Goal: Task Accomplishment & Management: Use online tool/utility

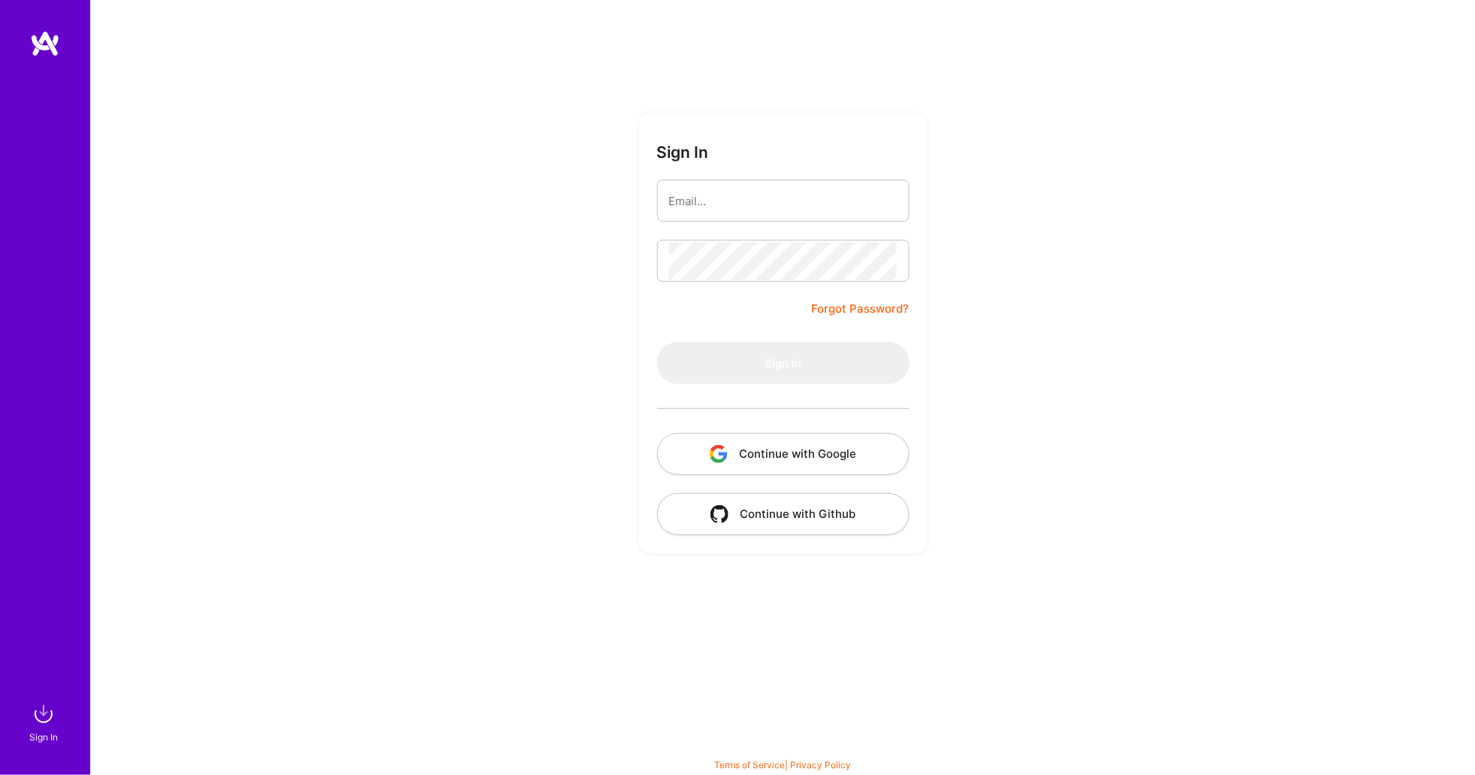
click at [720, 201] on input "email" at bounding box center [783, 201] width 228 height 38
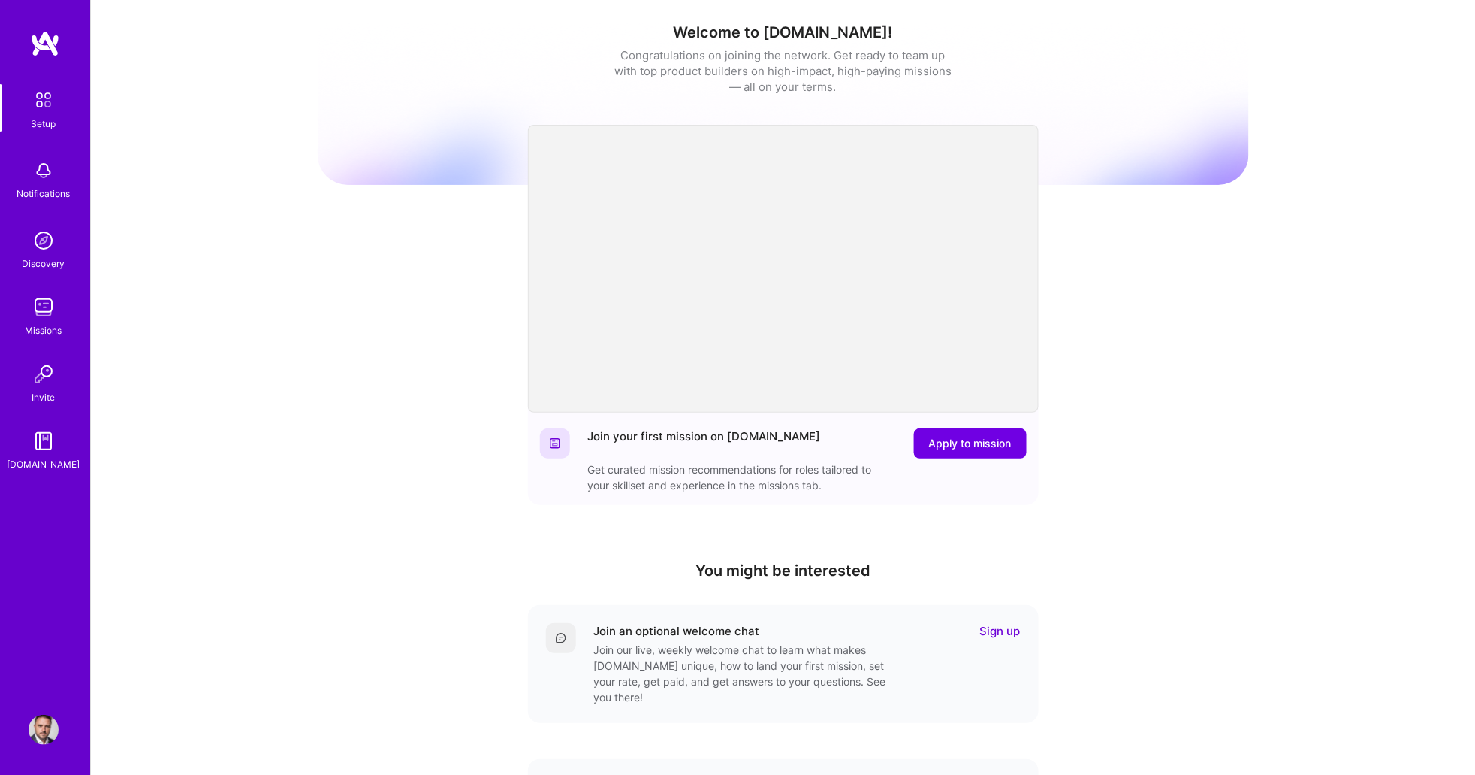
click at [34, 310] on img at bounding box center [44, 307] width 30 height 30
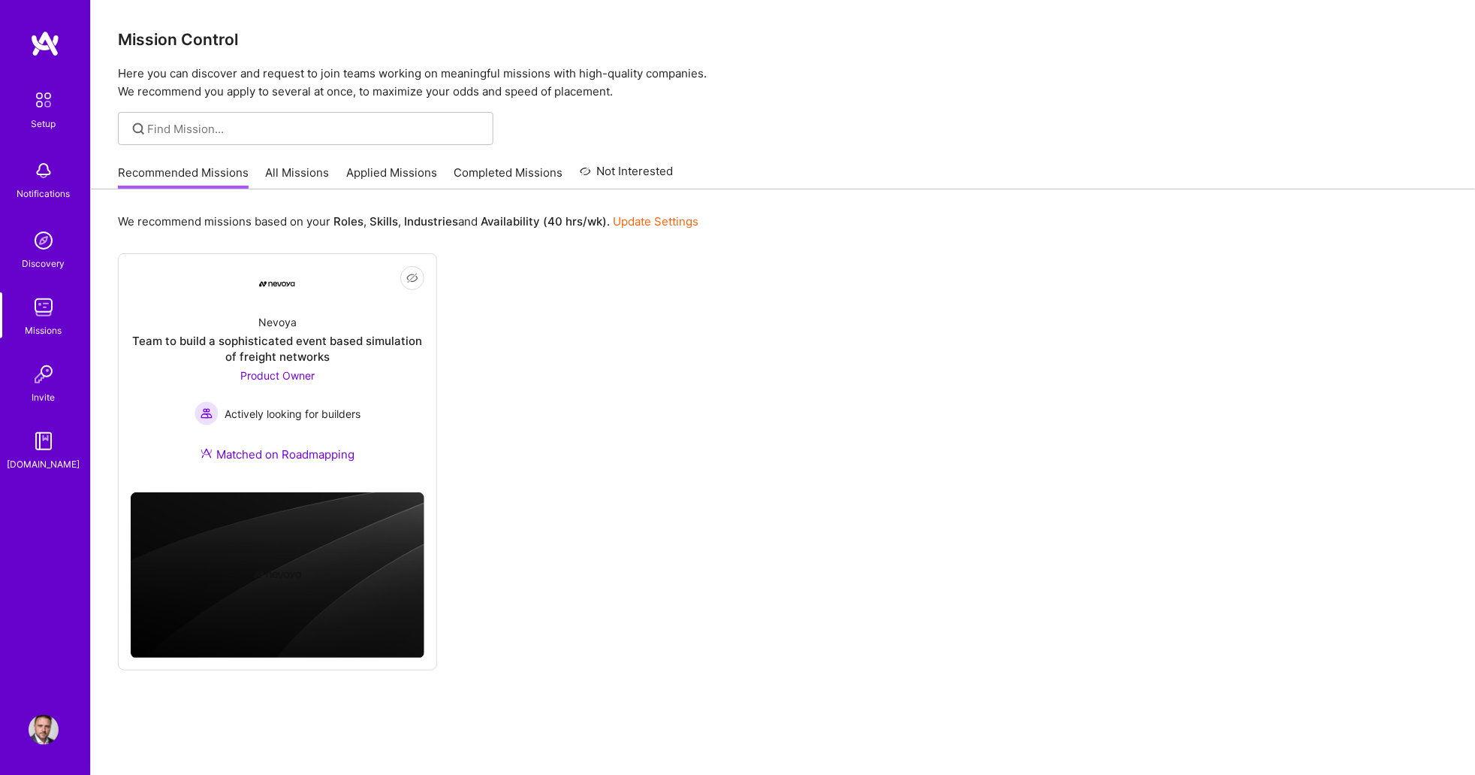
click at [287, 168] on link "All Missions" at bounding box center [298, 177] width 64 height 25
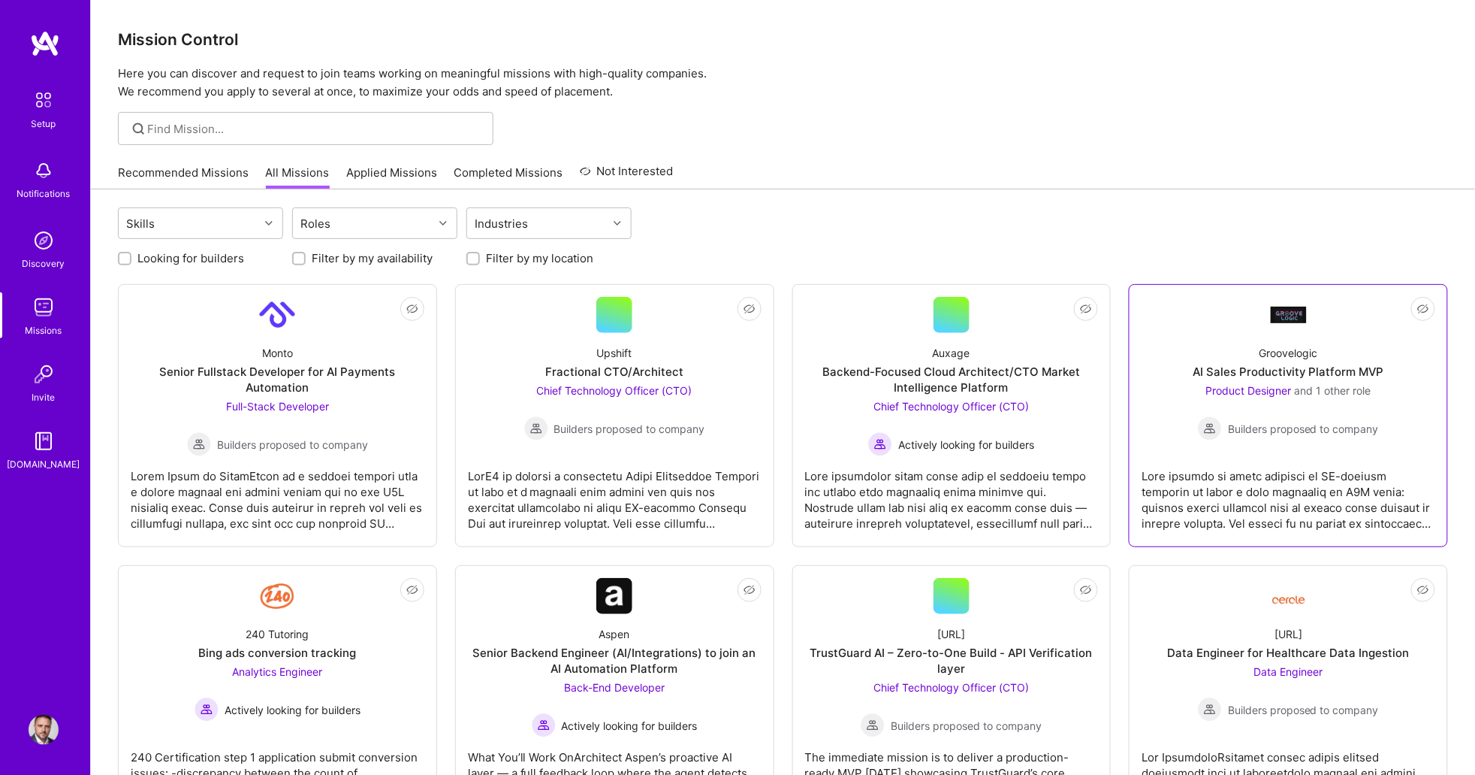
scroll to position [2, 0]
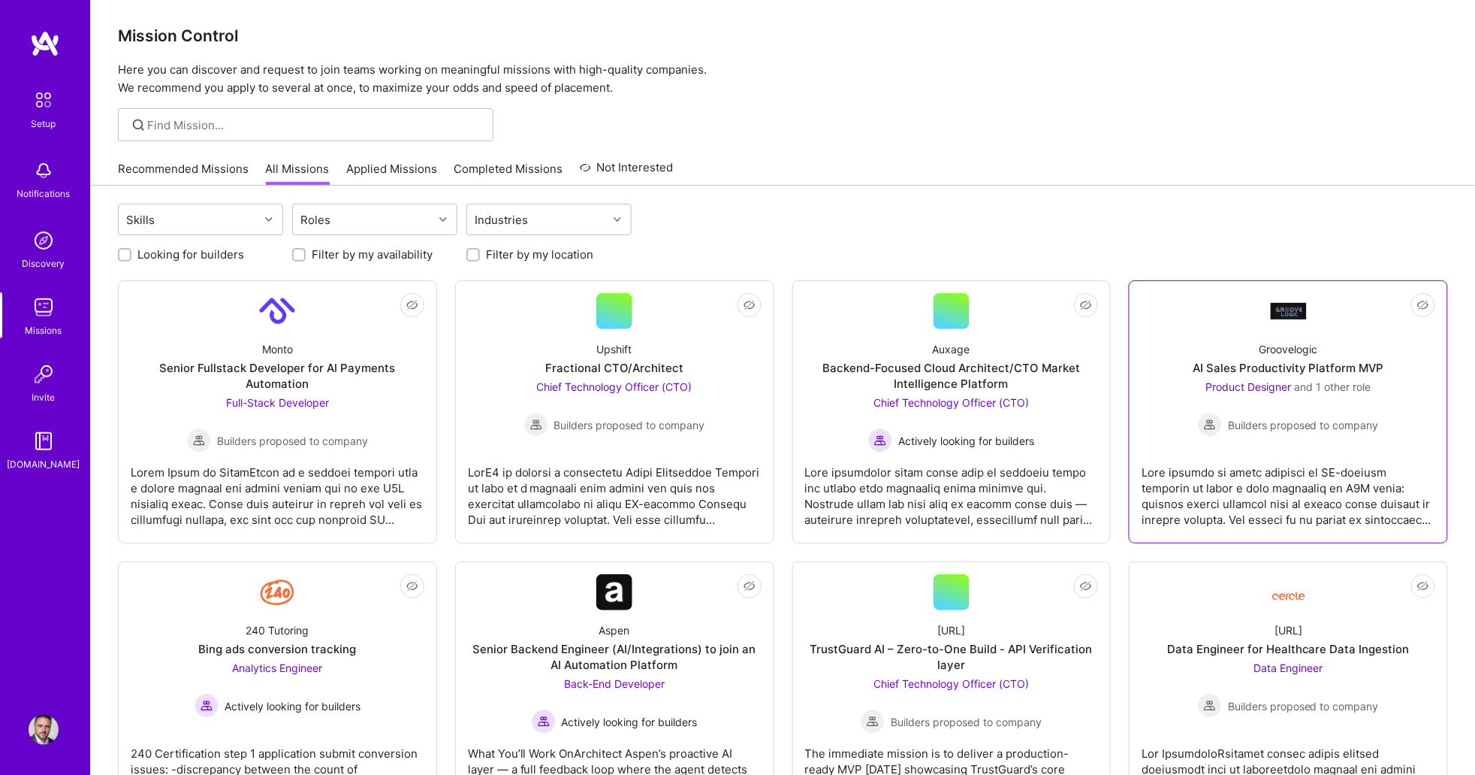
click at [1188, 474] on div at bounding box center [1289, 489] width 294 height 75
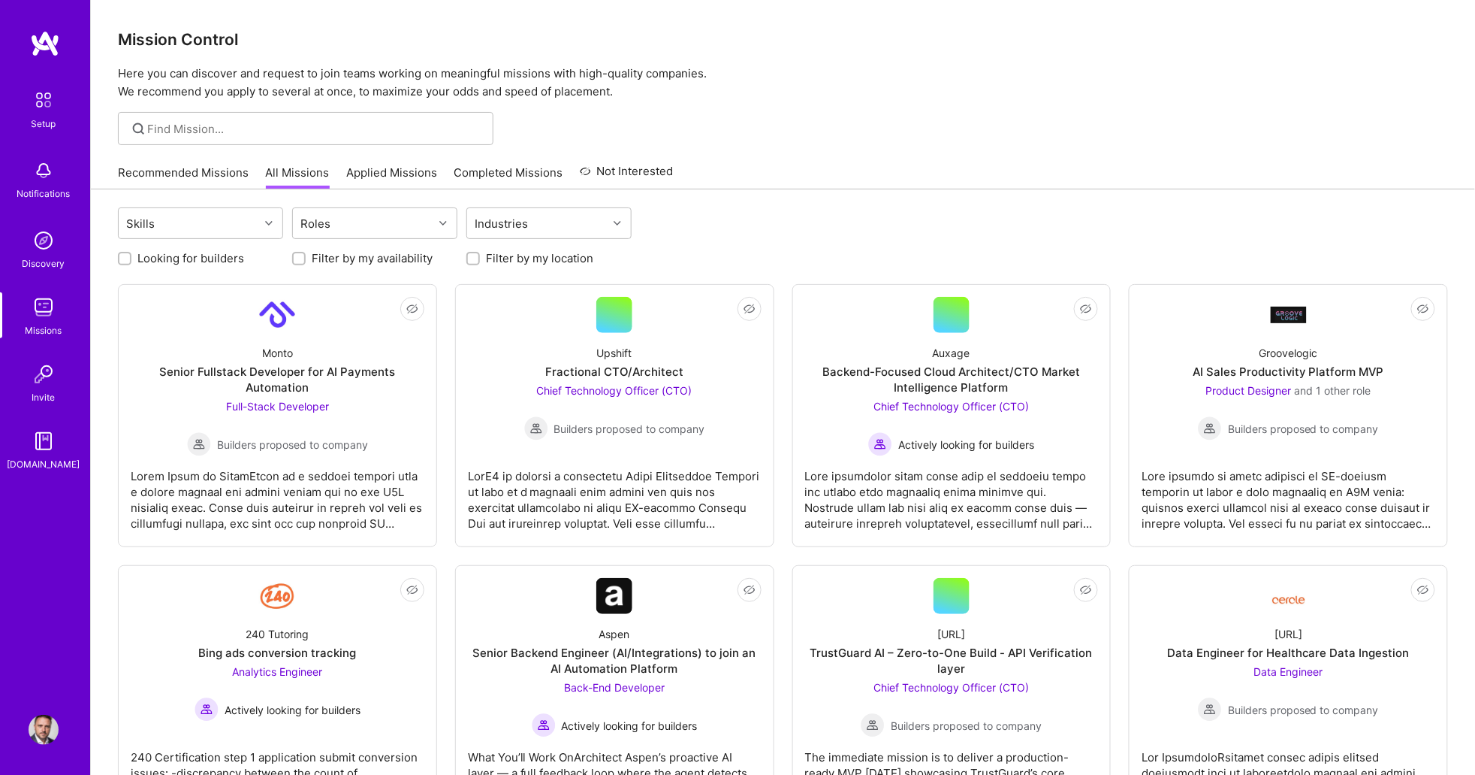
scroll to position [4, 0]
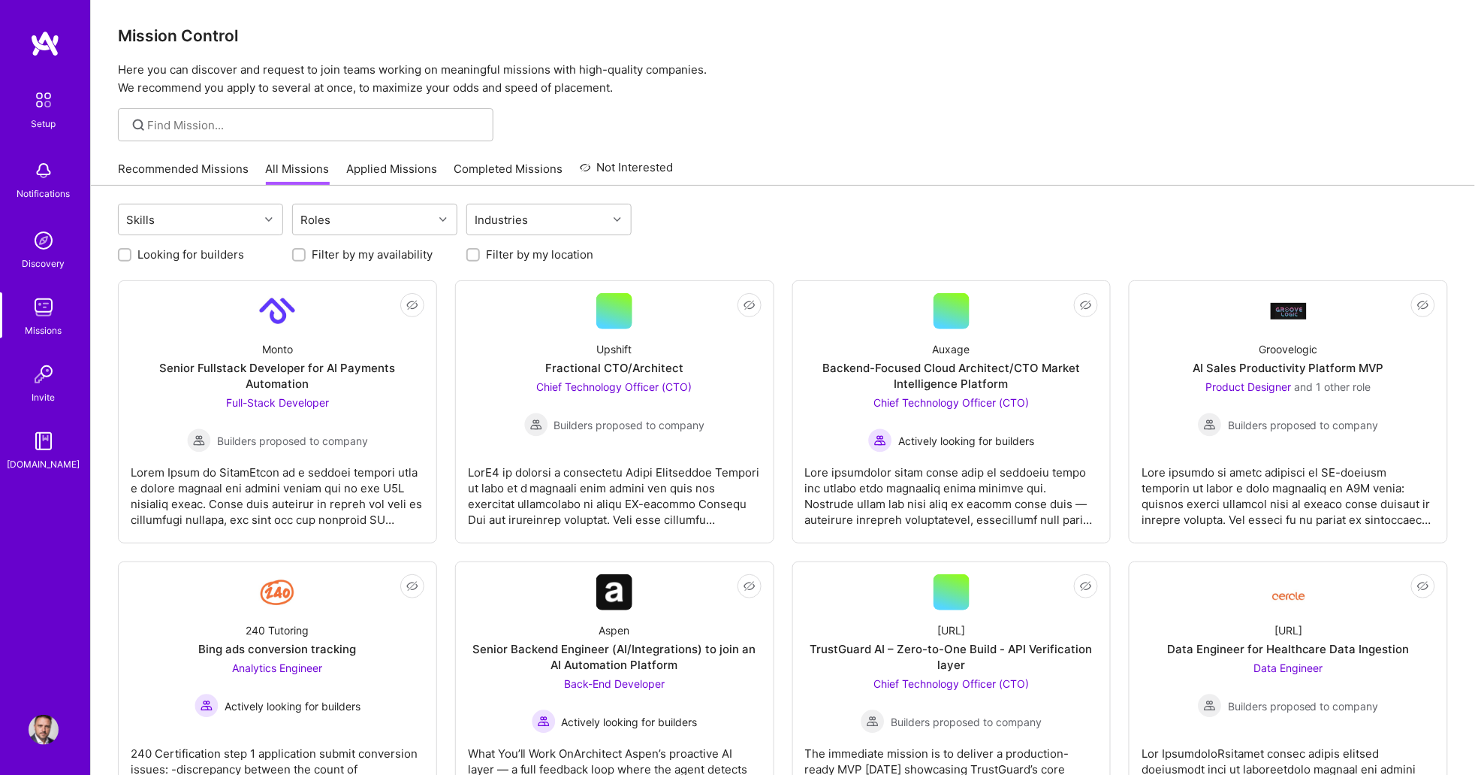
click at [207, 252] on label "Looking for builders" at bounding box center [190, 254] width 107 height 16
click at [131, 252] on input "Looking for builders" at bounding box center [126, 255] width 11 height 11
checkbox input "true"
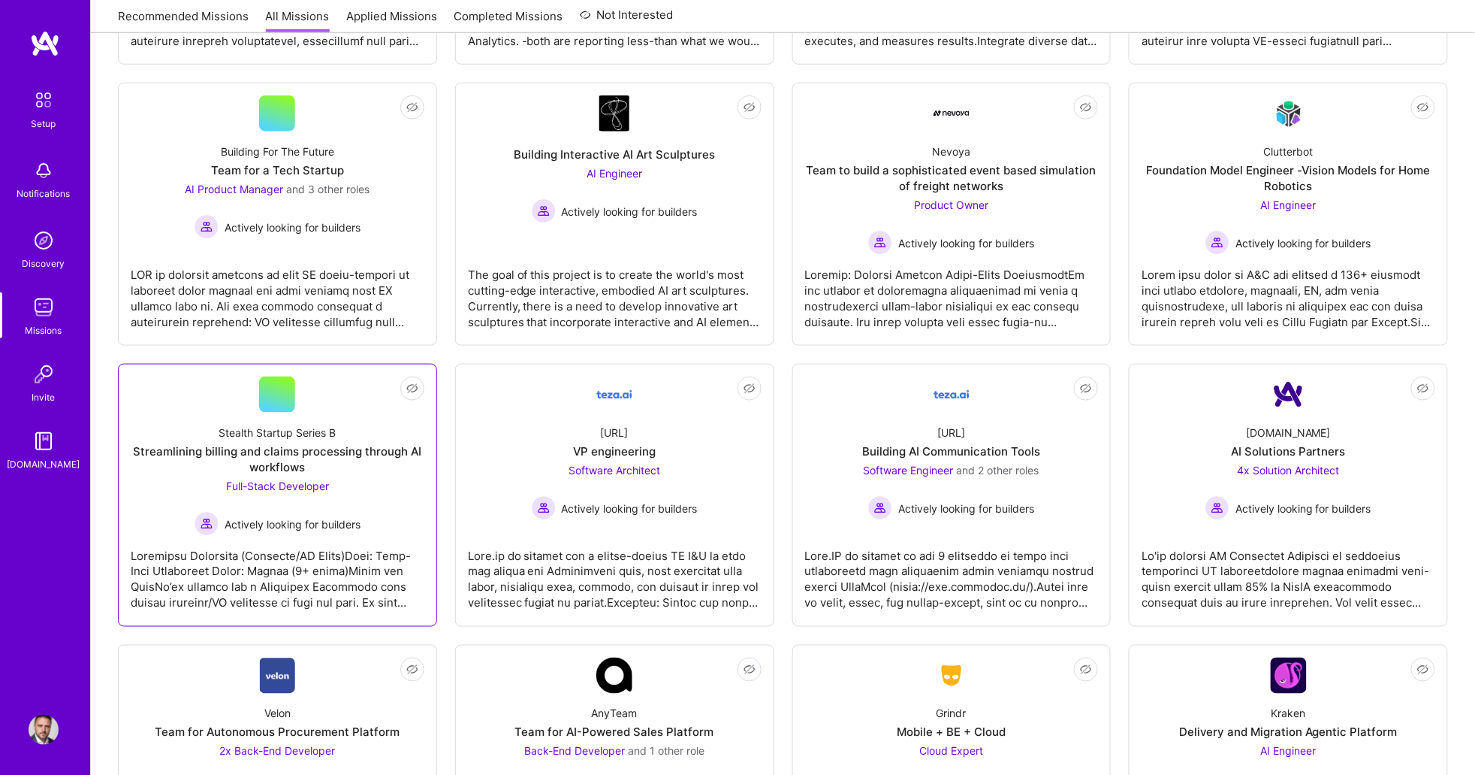
scroll to position [481, 0]
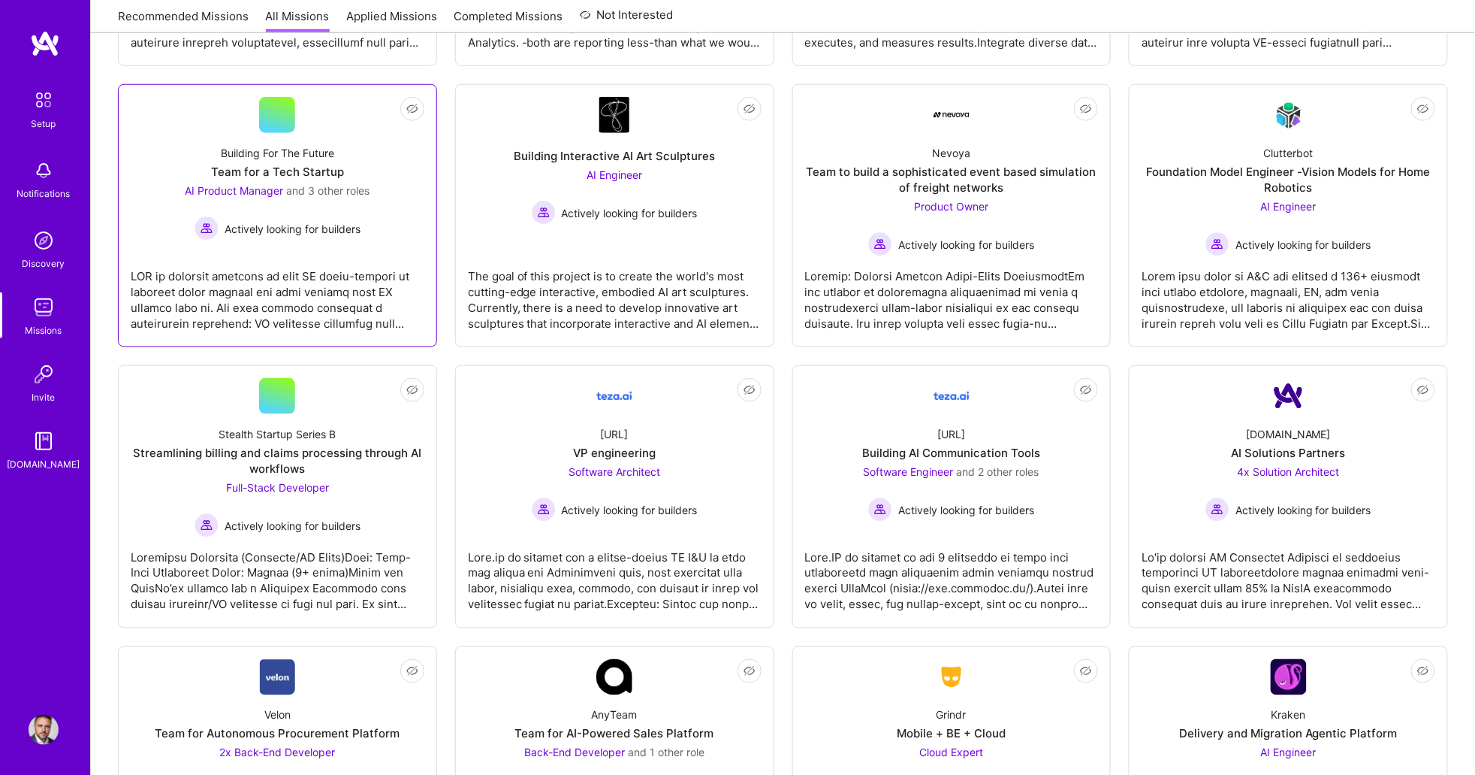
click at [293, 256] on div at bounding box center [278, 293] width 294 height 75
